Goal: Information Seeking & Learning: Learn about a topic

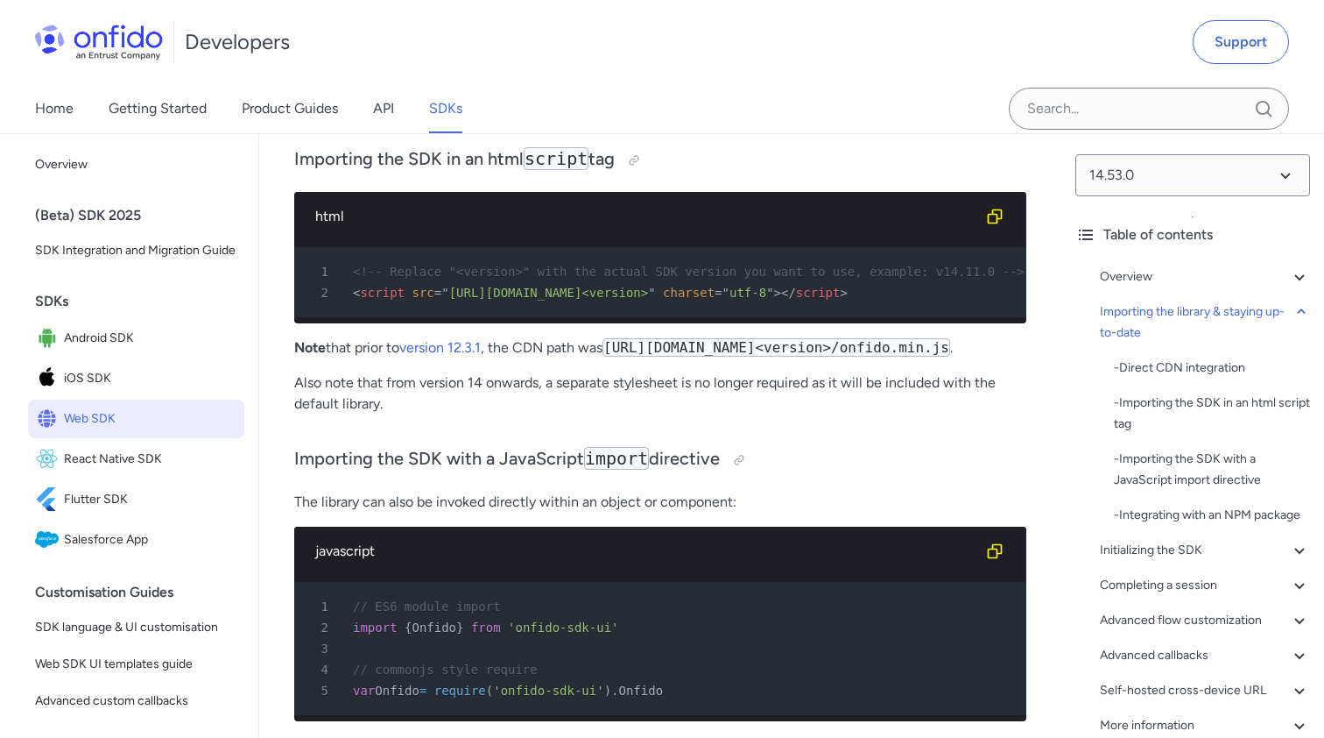
scroll to position [1888, 0]
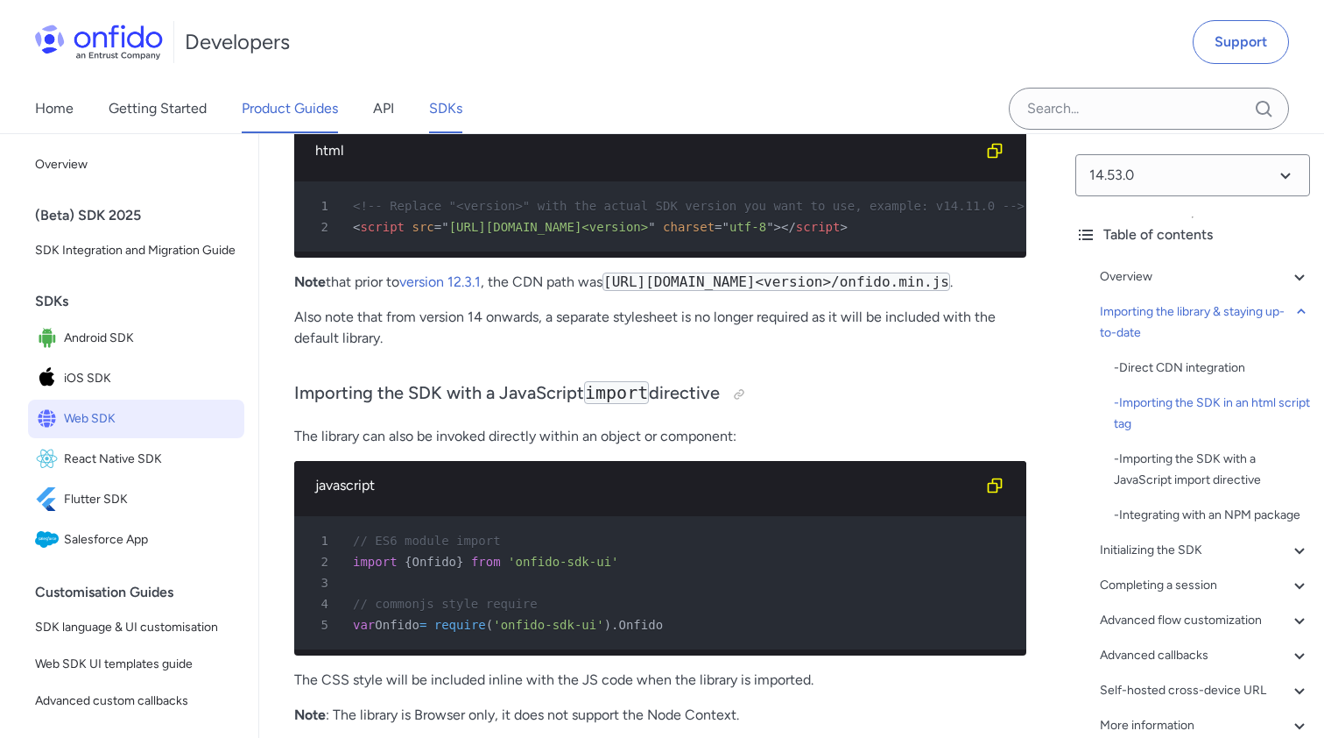
click at [335, 122] on link "Product Guides" at bounding box center [290, 108] width 96 height 49
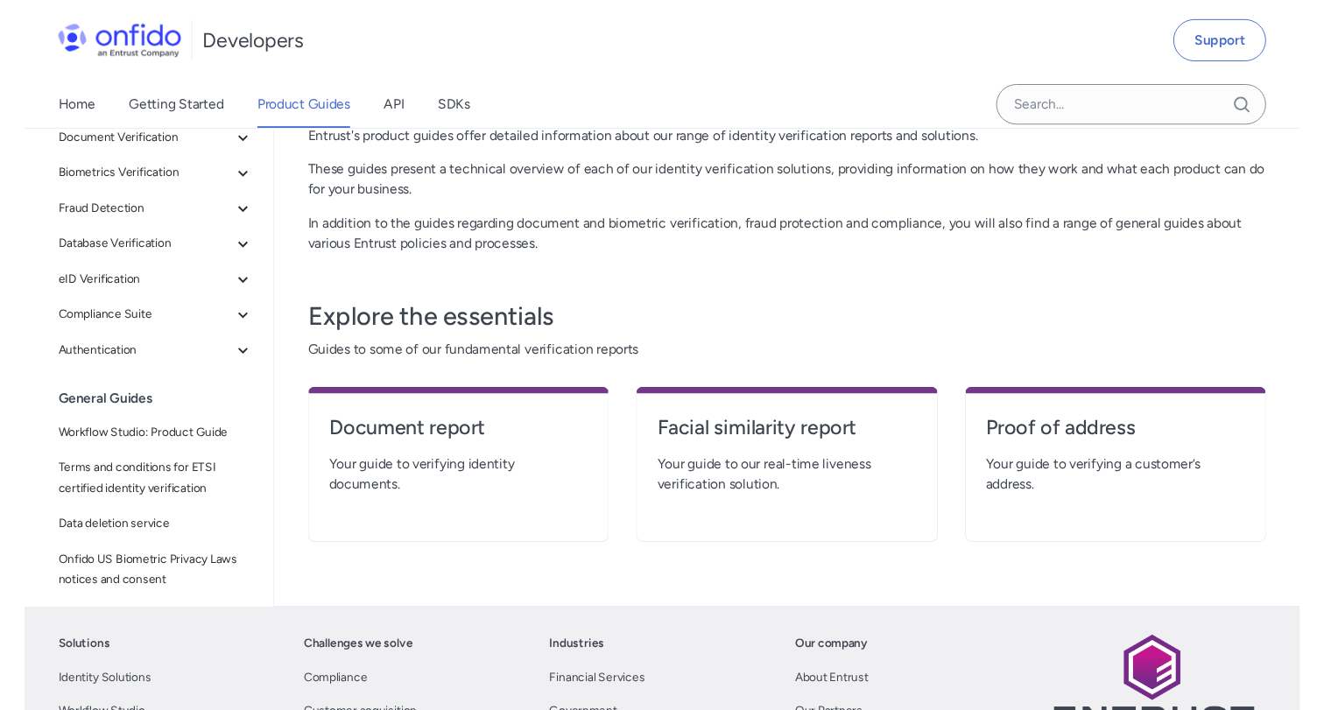
scroll to position [189, 0]
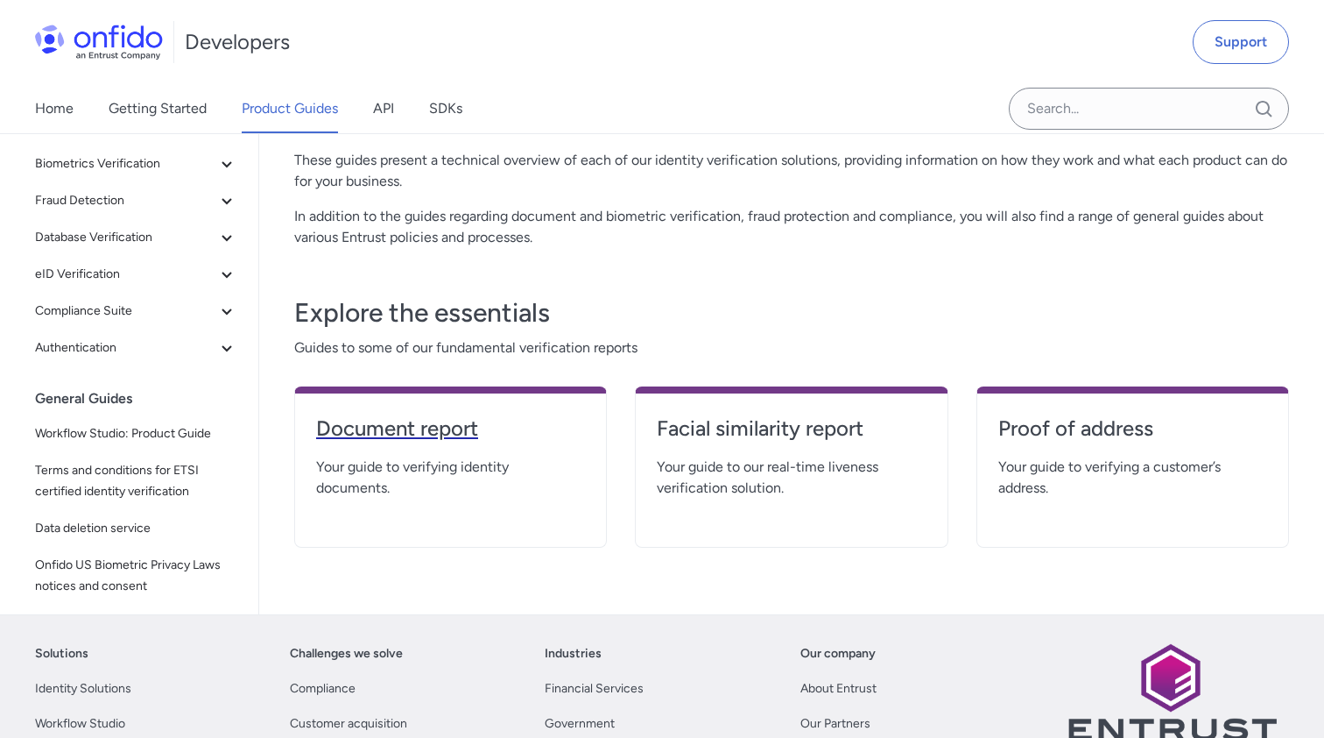
click at [378, 443] on link "Document report" at bounding box center [450, 435] width 269 height 42
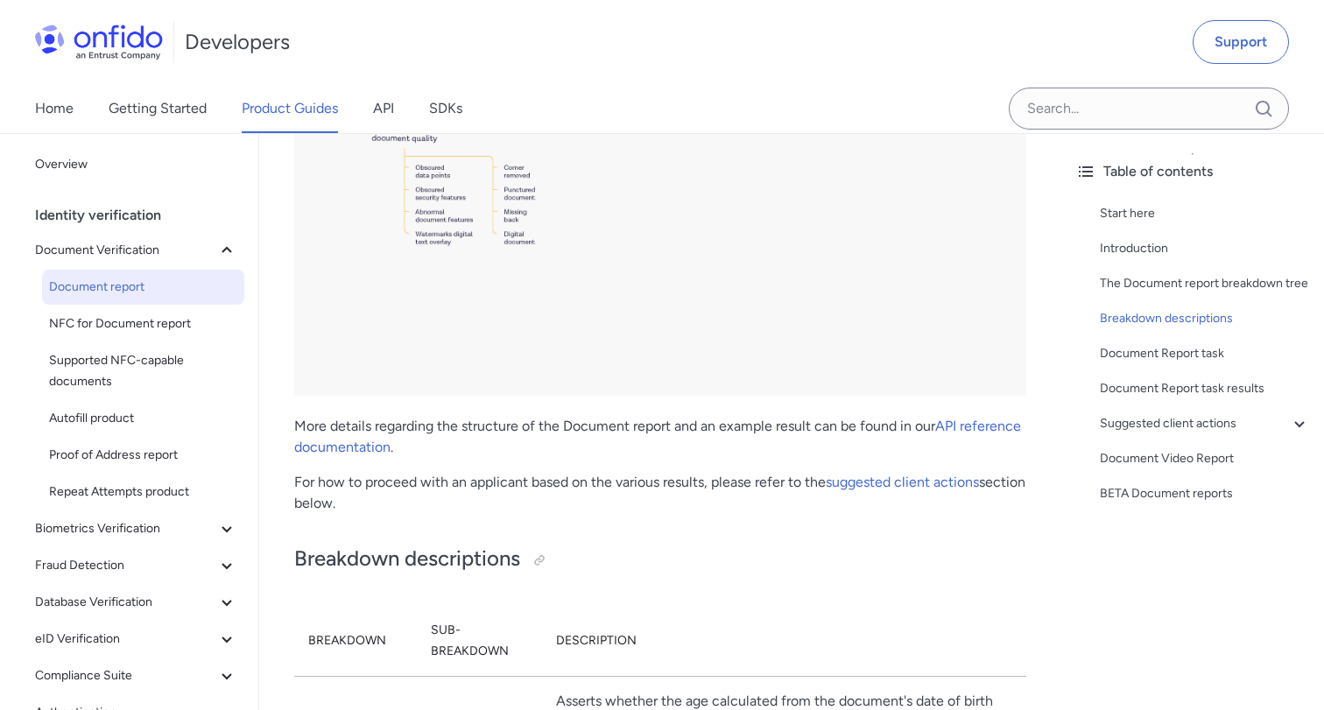
scroll to position [3464, 0]
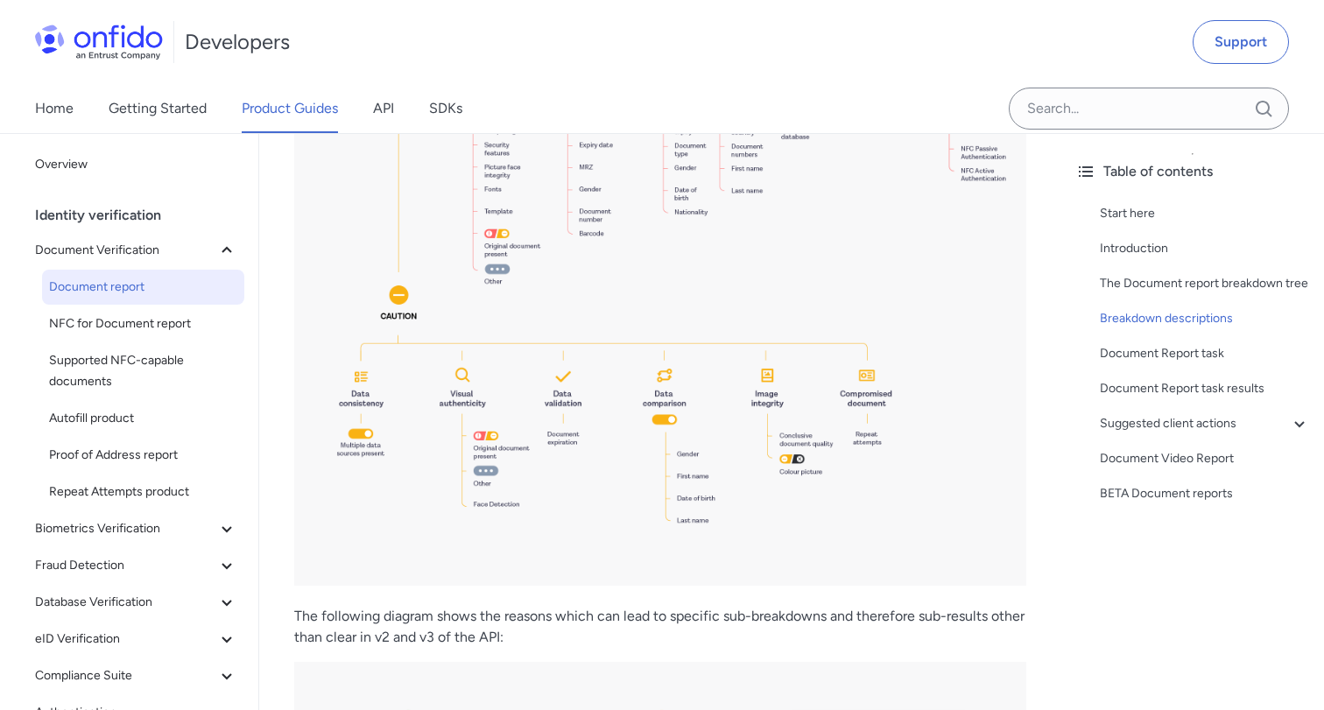
scroll to position [4045, 0]
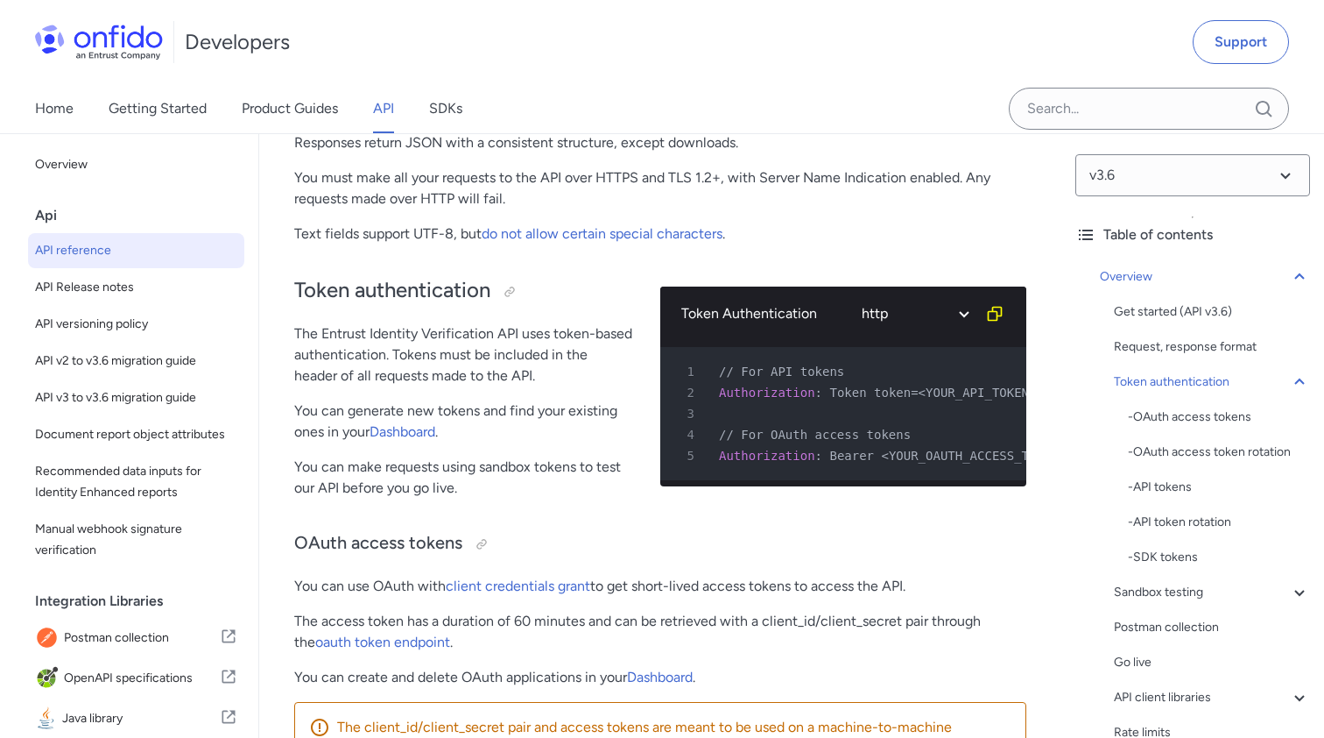
scroll to position [545, 0]
